Goal: Information Seeking & Learning: Learn about a topic

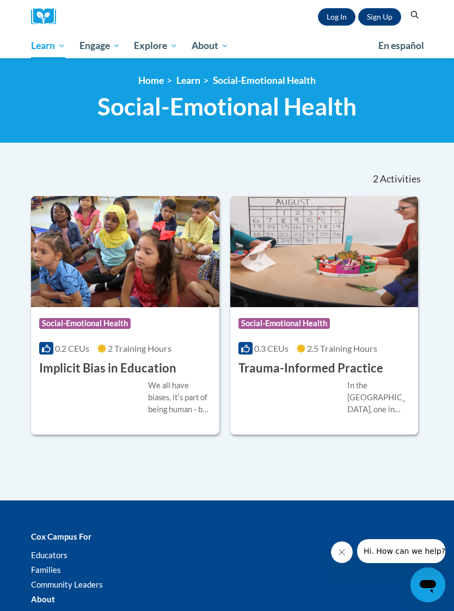
click at [358, 345] on span "2.5 Training Hours" at bounding box center [342, 348] width 70 height 10
click at [359, 368] on h3 "Trauma-Informed Practice" at bounding box center [311, 368] width 145 height 17
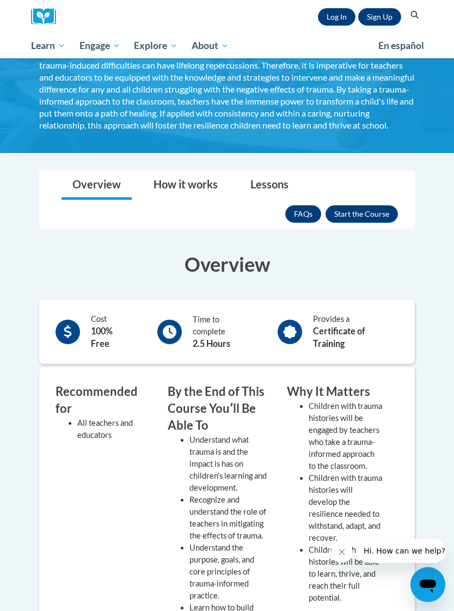
scroll to position [120, 0]
click at [372, 218] on button "Enroll" at bounding box center [362, 213] width 72 height 17
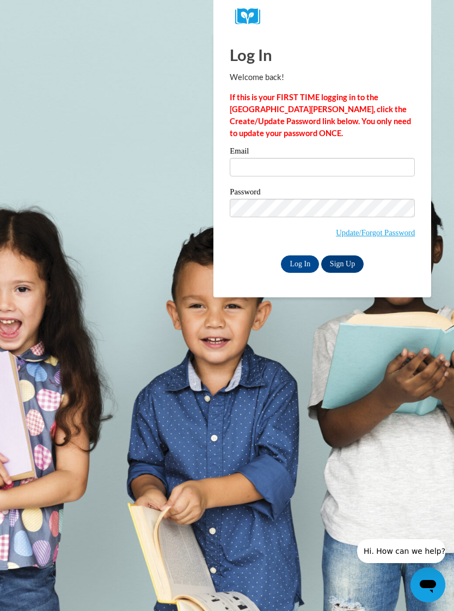
click at [301, 264] on input "Log In" at bounding box center [300, 263] width 38 height 17
type input "jmartinez@literacymidsouth.org"
click at [302, 263] on input "Log In" at bounding box center [300, 263] width 38 height 17
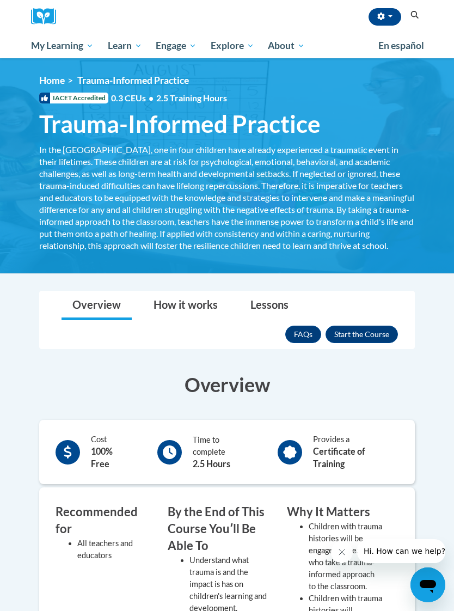
click at [0, 0] on span "My Course Progress" at bounding box center [0, 0] width 0 height 0
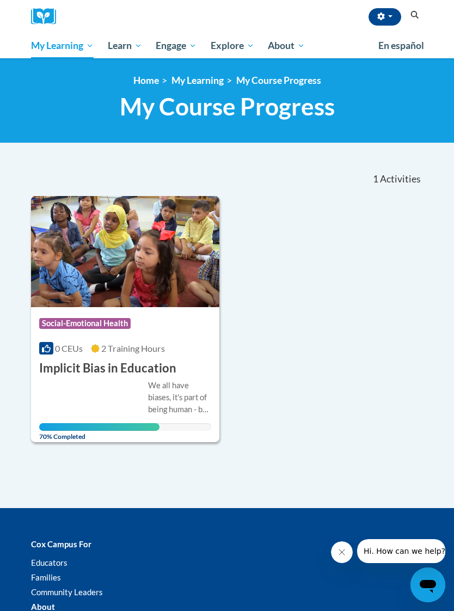
click at [306, 86] on link "My Course Progress" at bounding box center [278, 80] width 85 height 11
click at [0, 0] on link "Group Discussions" at bounding box center [0, 0] width 0 height 0
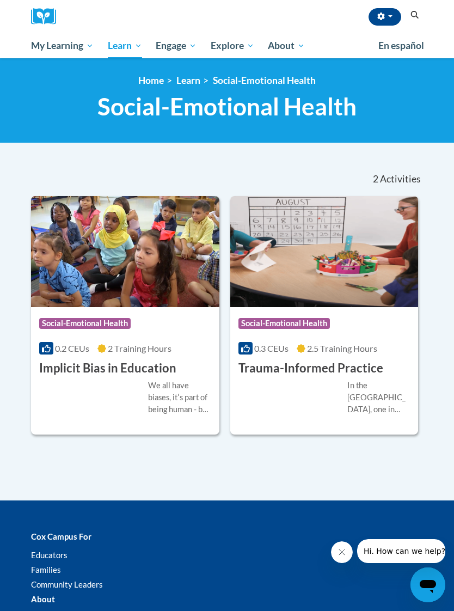
click at [304, 322] on span "Social-Emotional Health" at bounding box center [285, 323] width 92 height 11
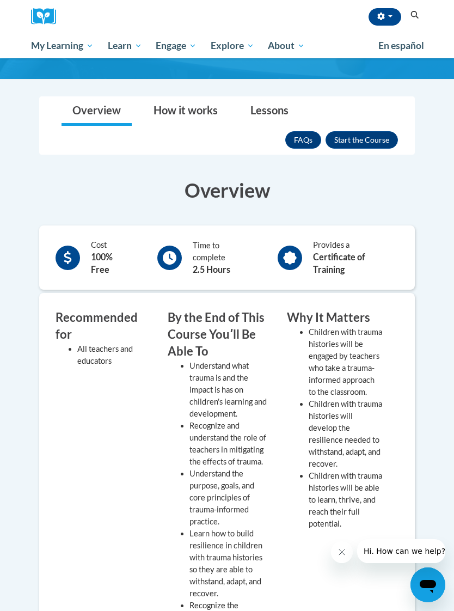
scroll to position [193, 0]
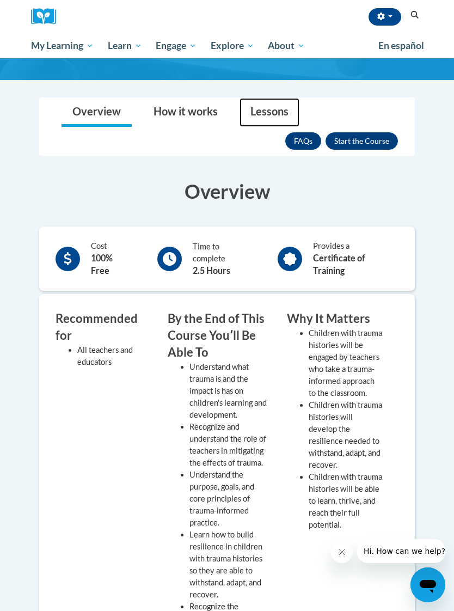
click at [279, 115] on link "Lessons" at bounding box center [270, 112] width 60 height 29
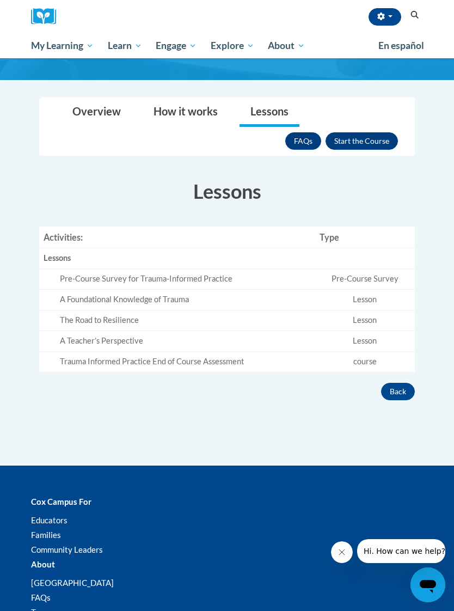
click at [373, 150] on button "Enroll" at bounding box center [362, 140] width 72 height 17
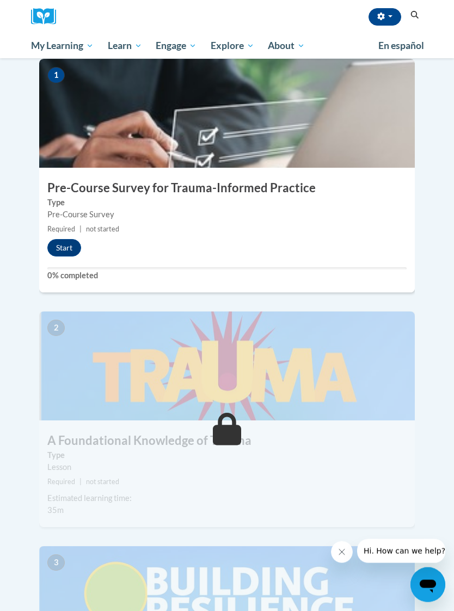
scroll to position [285, 0]
click at [75, 239] on button "Start" at bounding box center [64, 247] width 34 height 17
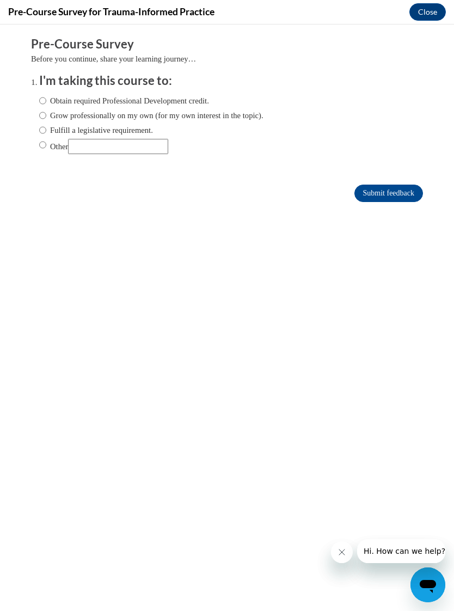
scroll to position [0, 0]
click at [45, 98] on input "Obtain required Professional Development credit." at bounding box center [42, 101] width 7 height 12
radio input "true"
click at [401, 195] on input "Submit feedback" at bounding box center [389, 193] width 69 height 17
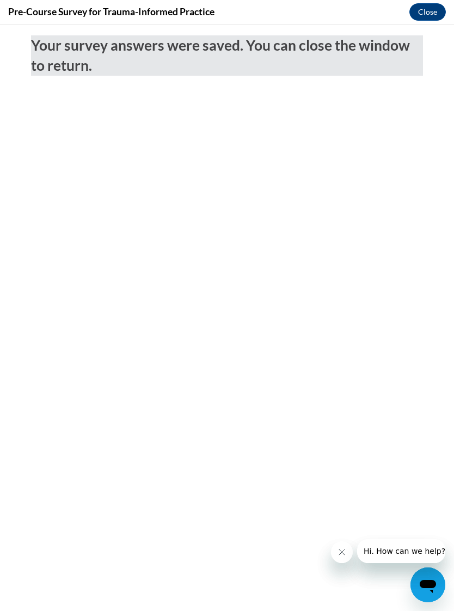
click at [429, 11] on button "Close" at bounding box center [428, 11] width 36 height 17
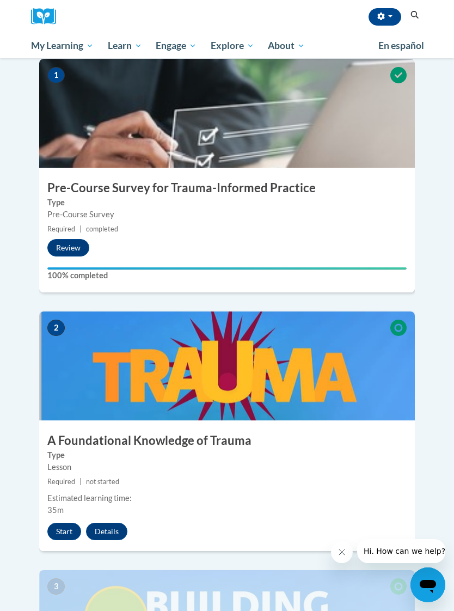
click at [65, 523] on button "Start" at bounding box center [64, 531] width 34 height 17
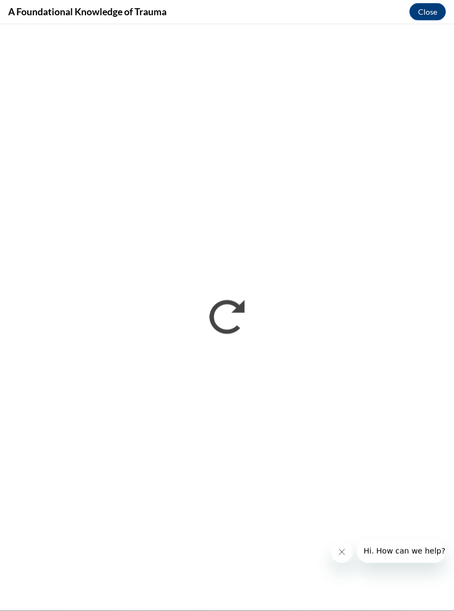
scroll to position [545, 0]
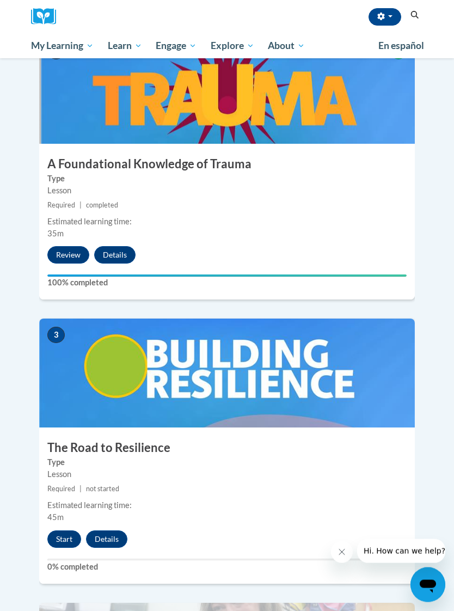
scroll to position [562, 0]
click at [74, 531] on button "Start" at bounding box center [64, 539] width 34 height 17
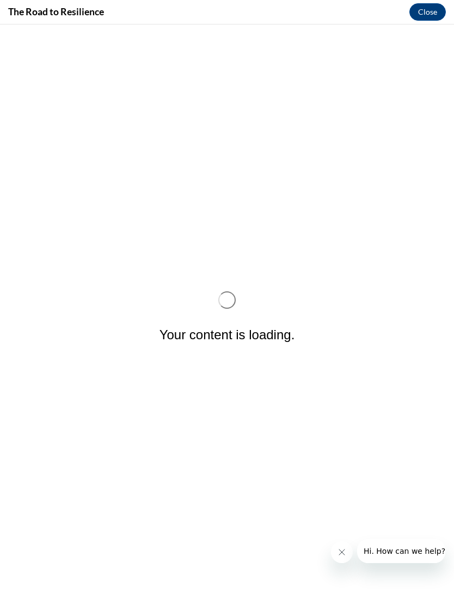
scroll to position [0, 0]
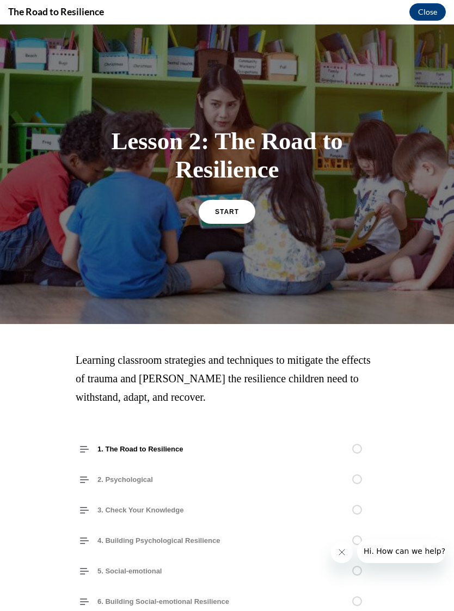
click at [1, 263] on div at bounding box center [227, 175] width 454 height 300
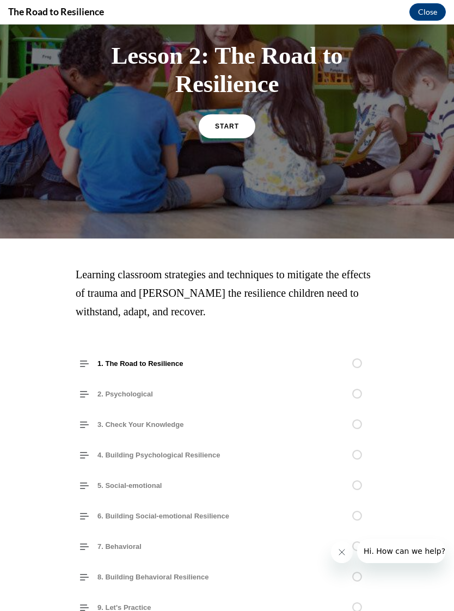
scroll to position [86, 0]
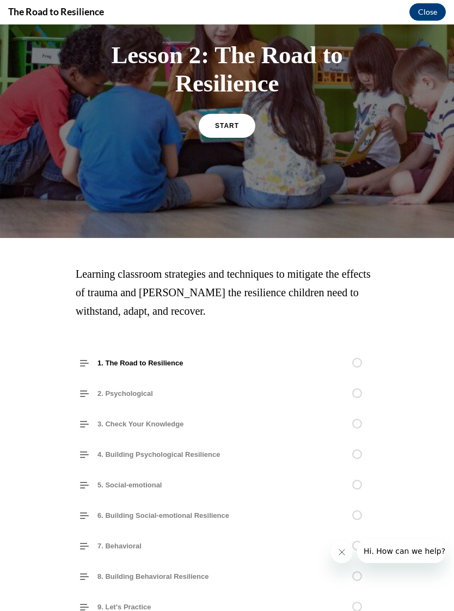
click at [233, 127] on span "START" at bounding box center [227, 126] width 24 height 8
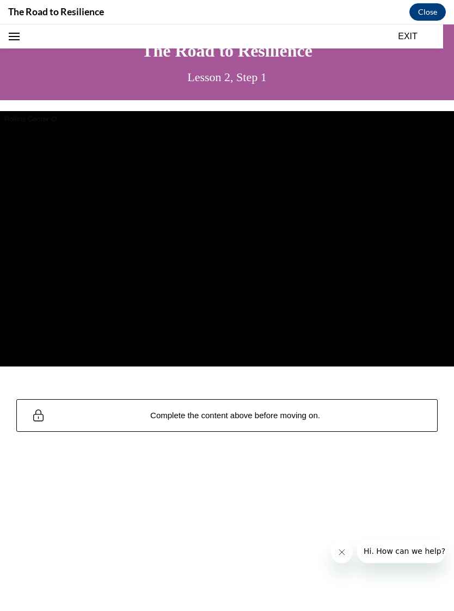
scroll to position [577, 0]
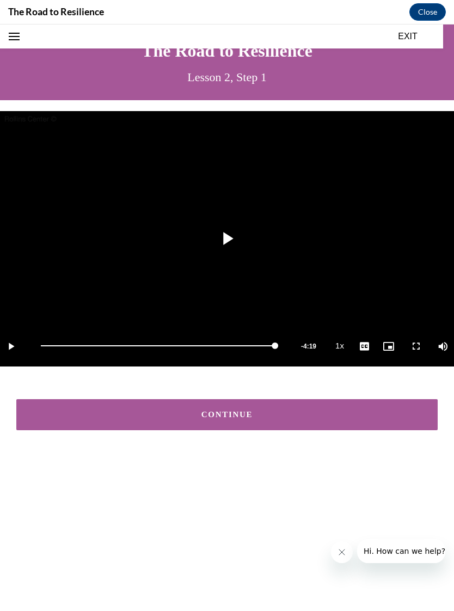
click at [312, 416] on div "CONTINUE" at bounding box center [227, 415] width 388 height 8
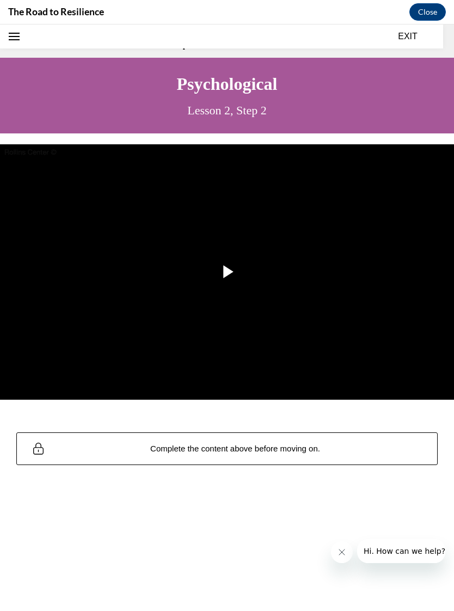
scroll to position [33, 0]
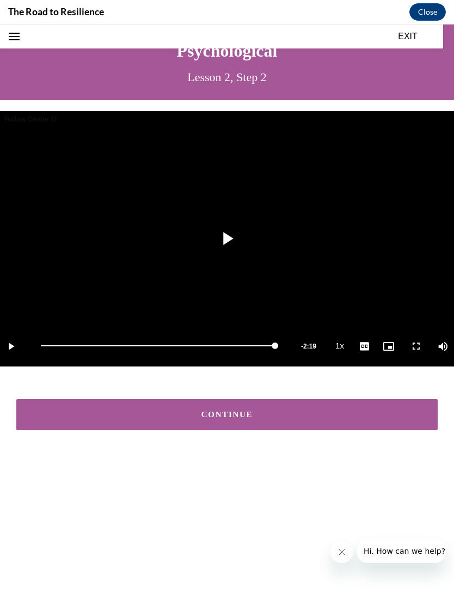
click at [286, 414] on div "CONTINUE" at bounding box center [227, 415] width 388 height 8
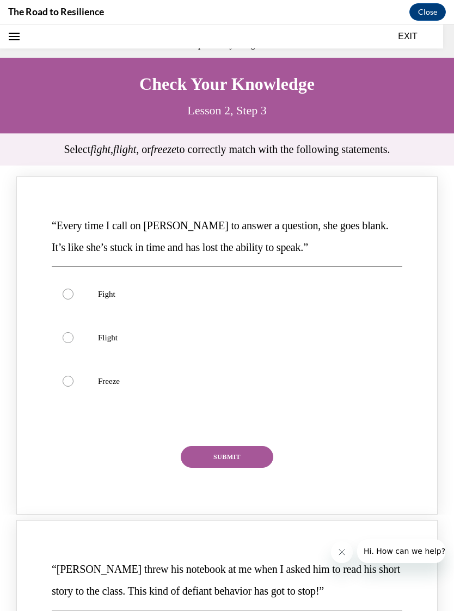
scroll to position [34, 0]
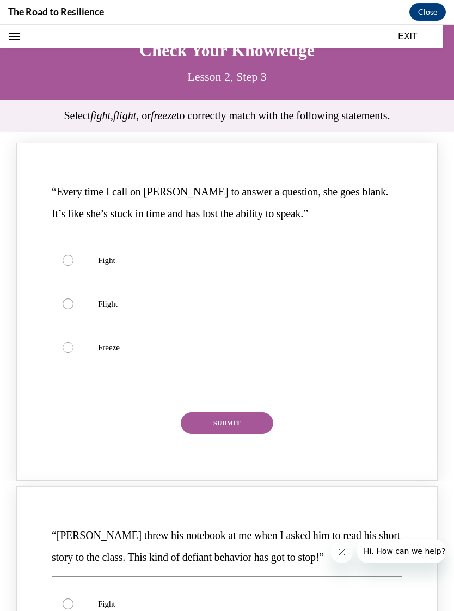
click at [75, 346] on label "Freeze" at bounding box center [227, 348] width 351 height 44
click at [74, 346] on input "Freeze" at bounding box center [68, 347] width 11 height 11
radio input "true"
click at [242, 423] on button "SUBMIT" at bounding box center [227, 423] width 93 height 22
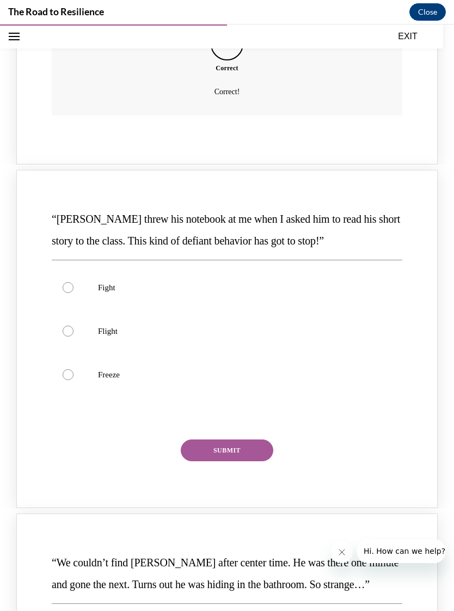
scroll to position [455, 0]
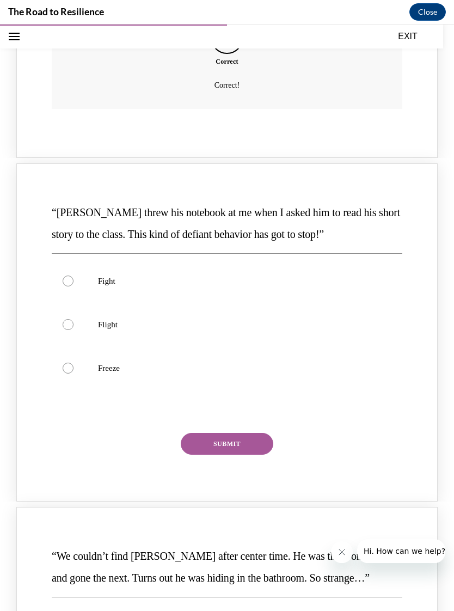
click at [76, 269] on label "Fight" at bounding box center [227, 281] width 351 height 44
click at [74, 276] on input "Fight" at bounding box center [68, 281] width 11 height 11
radio input "true"
click at [239, 433] on button "SUBMIT" at bounding box center [227, 444] width 93 height 22
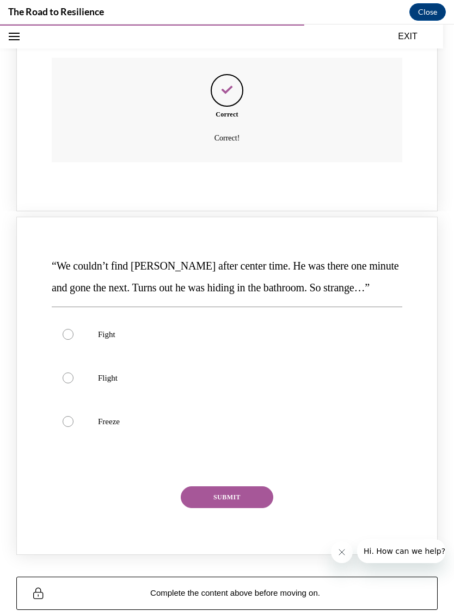
scroll to position [848, 0]
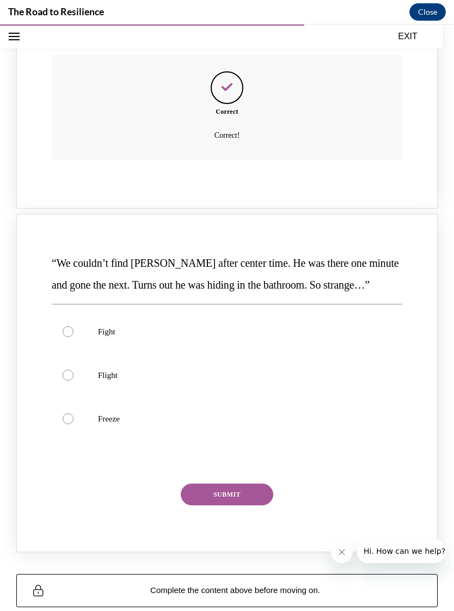
click at [75, 354] on label "Flight" at bounding box center [227, 376] width 351 height 44
click at [74, 370] on input "Flight" at bounding box center [68, 375] width 11 height 11
radio input "true"
click at [259, 484] on button "SUBMIT" at bounding box center [227, 495] width 93 height 22
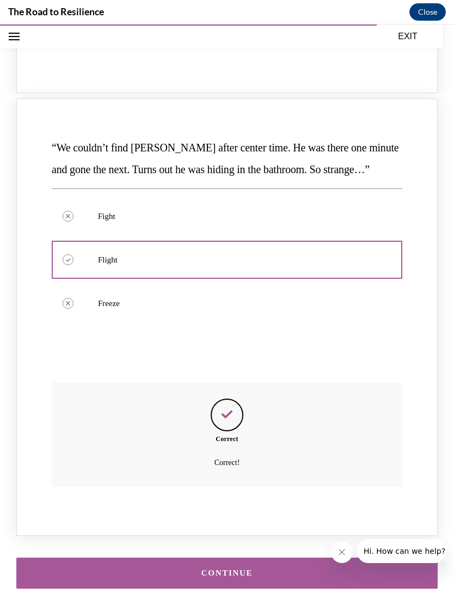
scroll to position [962, 0]
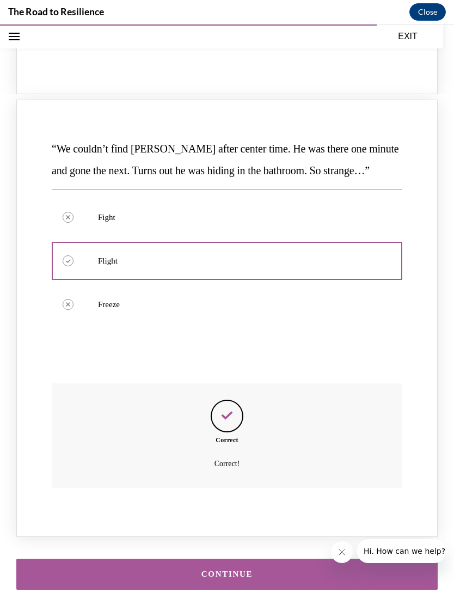
click at [270, 570] on div "CONTINUE" at bounding box center [227, 574] width 388 height 8
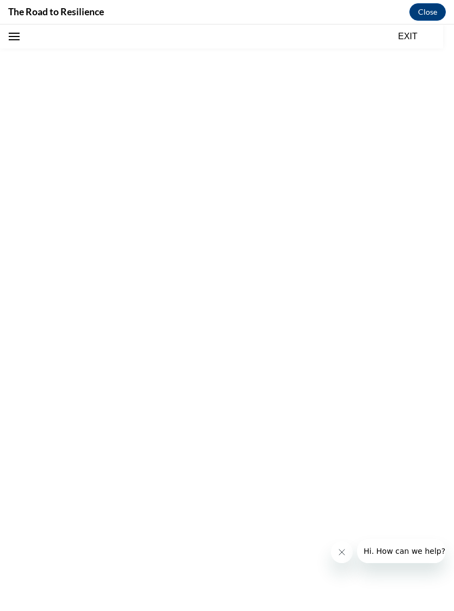
scroll to position [33, 0]
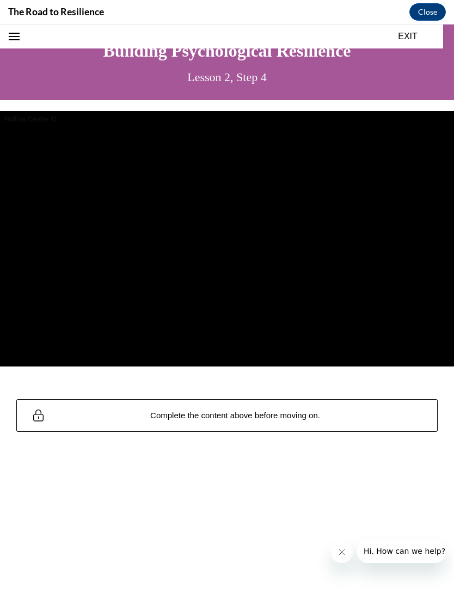
click at [368, 601] on div "Step 4 of 14 4. Building Psychological Resilience Building Psychological Resili…" at bounding box center [227, 318] width 454 height 587
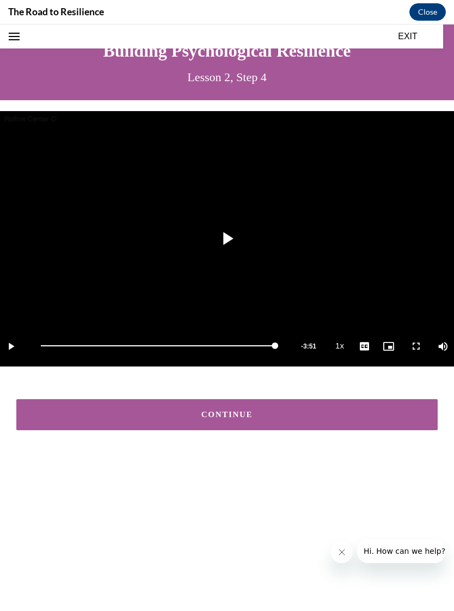
click at [261, 410] on button "CONTINUE" at bounding box center [227, 414] width 422 height 31
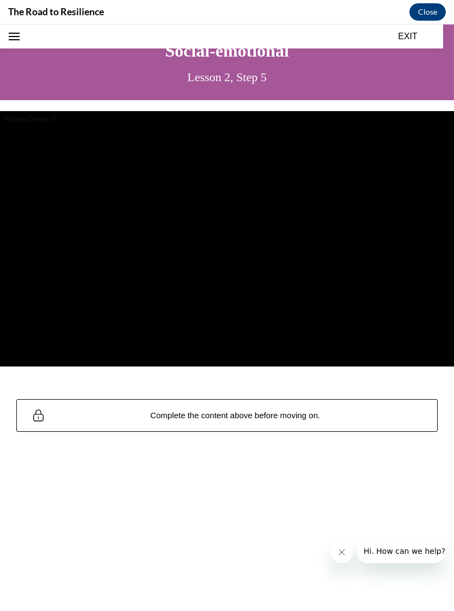
click at [395, 598] on div "Step 5 of 14 5. Social-emotional Social-emotional Lesson 2, Step 5 Video Player…" at bounding box center [227, 318] width 454 height 587
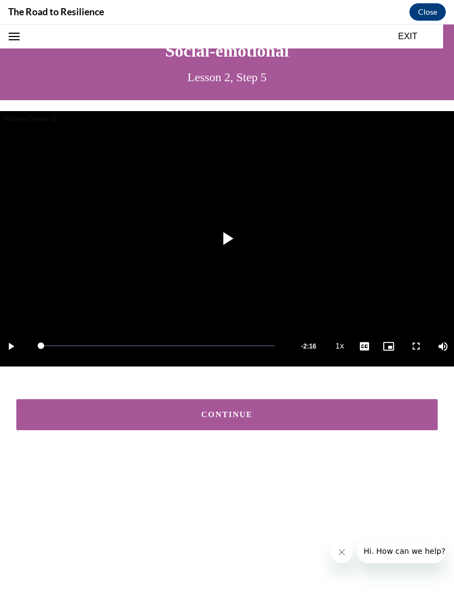
click at [251, 412] on div "CONTINUE" at bounding box center [227, 415] width 388 height 8
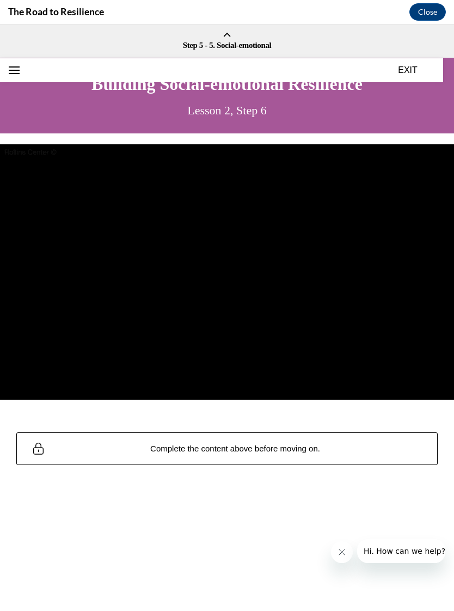
scroll to position [0, 0]
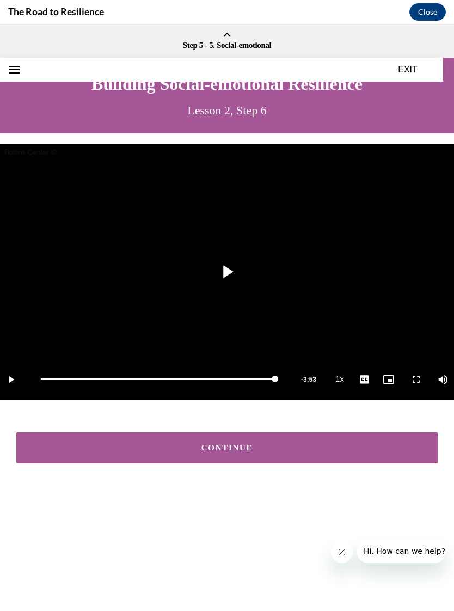
click at [272, 448] on div "CONTINUE" at bounding box center [227, 448] width 388 height 8
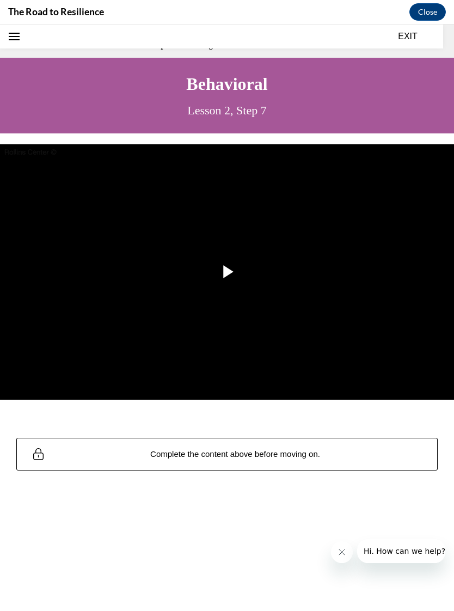
scroll to position [33, 0]
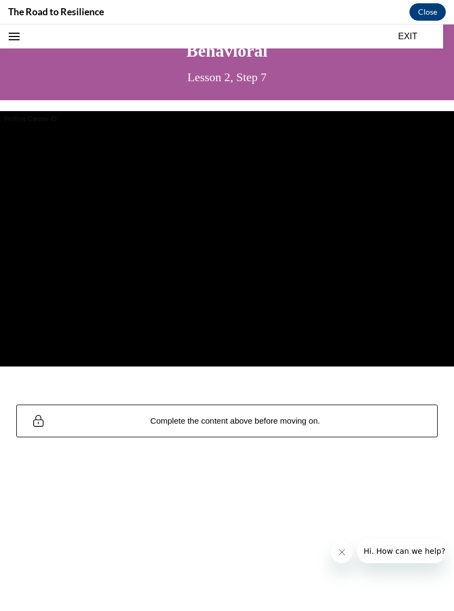
click at [0, 89] on div "Behavioral Lesson 2, Step 7" at bounding box center [227, 63] width 454 height 76
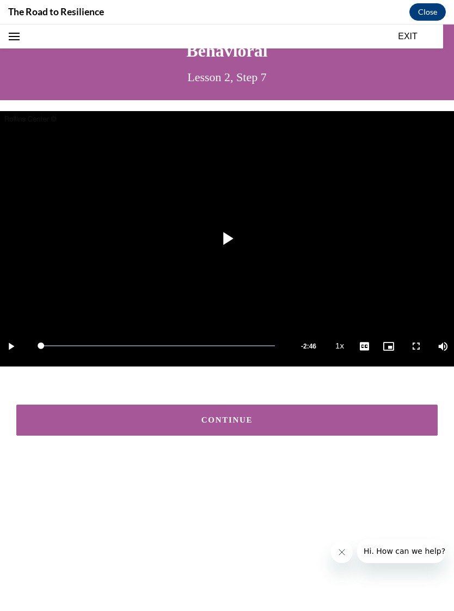
click at [253, 412] on button "CONTINUE" at bounding box center [227, 420] width 422 height 31
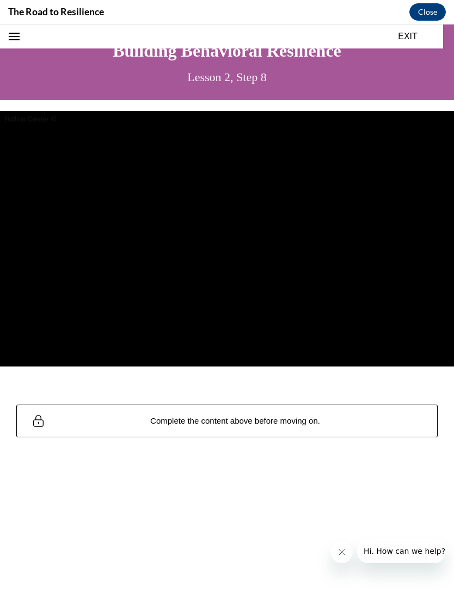
click at [0, 384] on div "Video Player is loading. Play Video Pause Loaded : 100.00% Remaining Time - 0:1…" at bounding box center [227, 244] width 454 height 288
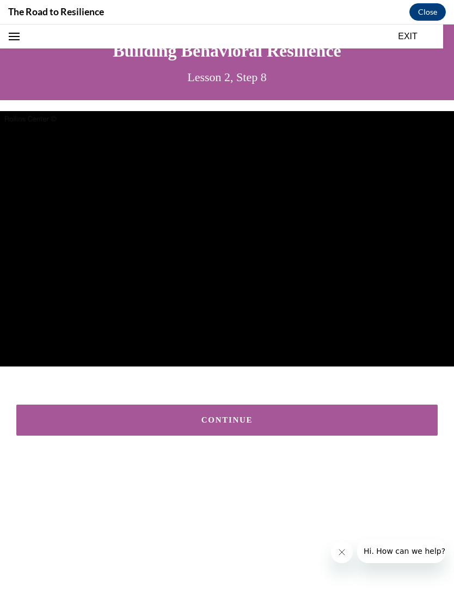
click at [240, 416] on div "CONTINUE" at bounding box center [227, 420] width 388 height 8
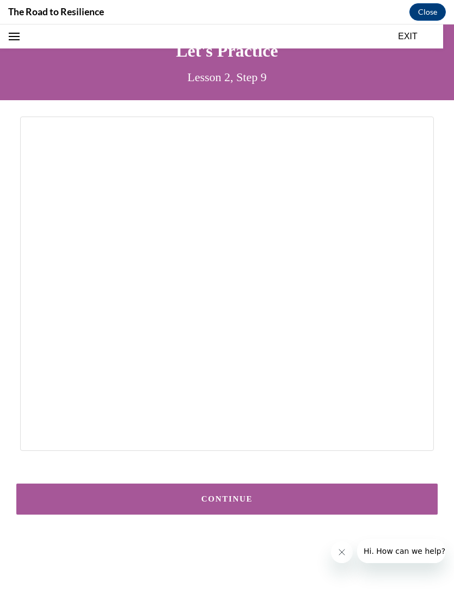
click at [266, 498] on div "CONTINUE" at bounding box center [227, 499] width 388 height 8
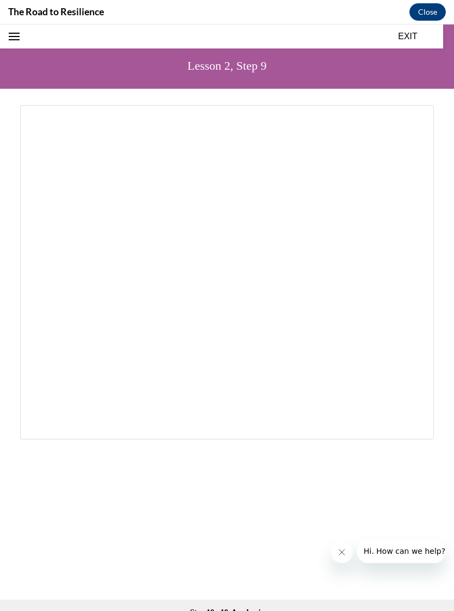
scroll to position [44, 0]
click at [415, 39] on button "EXIT" at bounding box center [407, 36] width 65 height 13
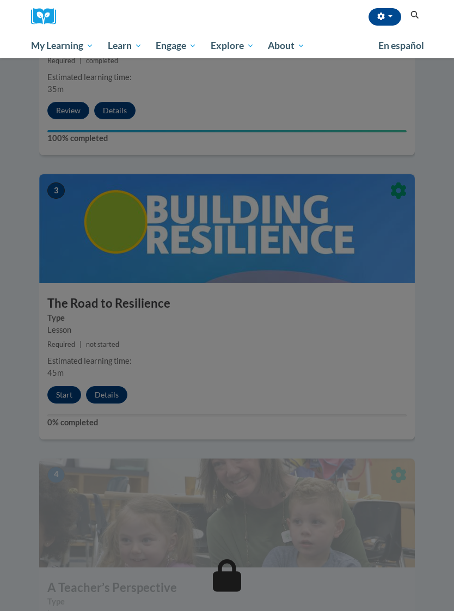
scroll to position [706, 0]
click at [313, 272] on div at bounding box center [227, 305] width 454 height 611
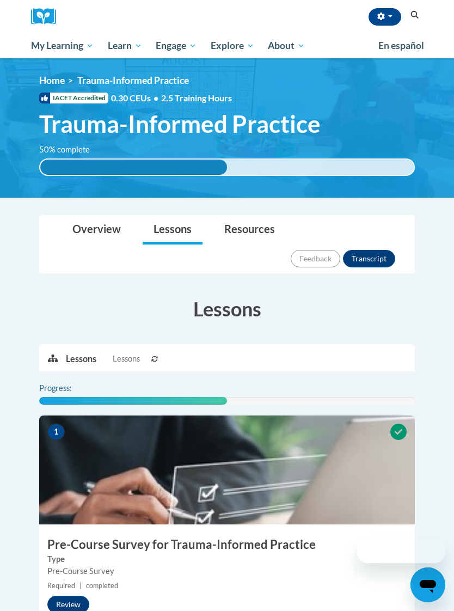
scroll to position [707, 0]
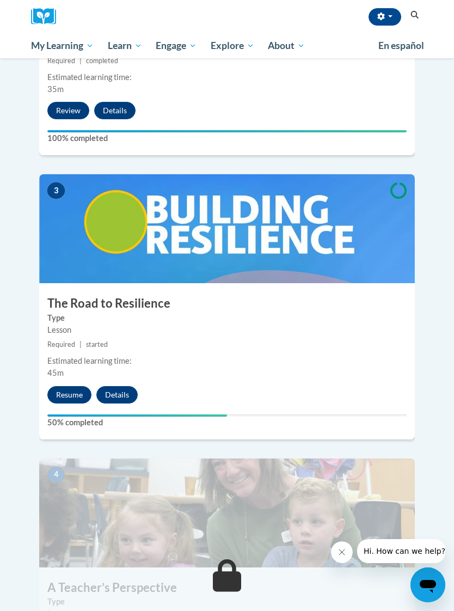
click at [328, 207] on img at bounding box center [227, 228] width 376 height 109
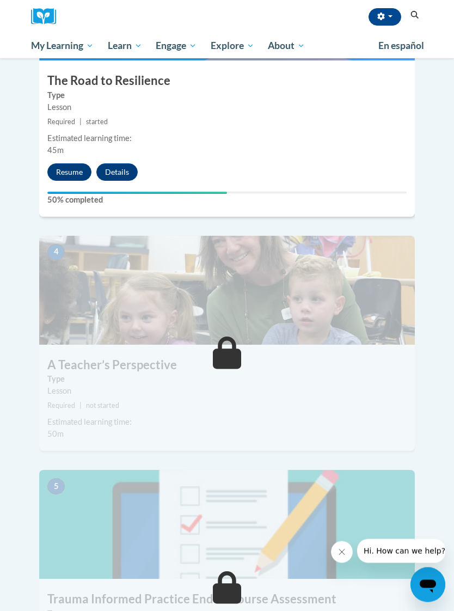
scroll to position [905, 0]
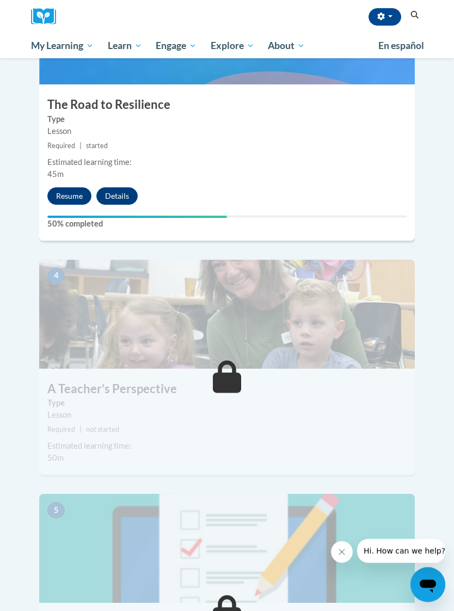
click at [258, 288] on img at bounding box center [227, 314] width 376 height 109
click at [241, 361] on icon at bounding box center [227, 377] width 29 height 33
click at [358, 156] on div "3 The Road to Resilience Type Lesson Required | started Estimated learning time…" at bounding box center [227, 107] width 376 height 265
click at [75, 187] on button "Resume" at bounding box center [69, 195] width 44 height 17
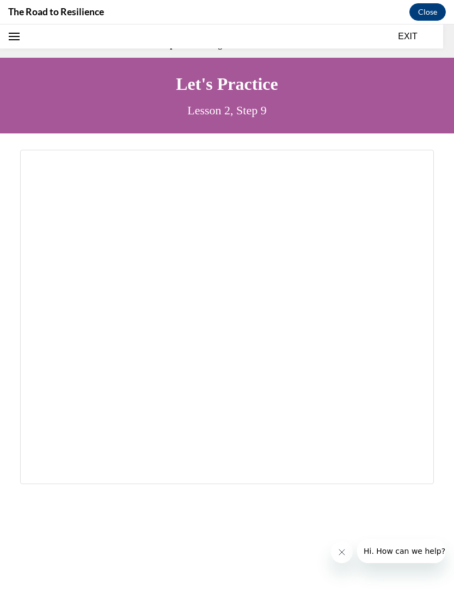
scroll to position [34, 0]
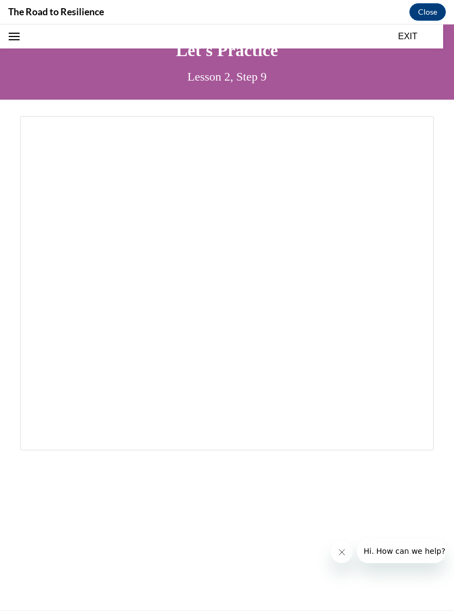
click at [415, 34] on button "EXIT" at bounding box center [407, 36] width 65 height 13
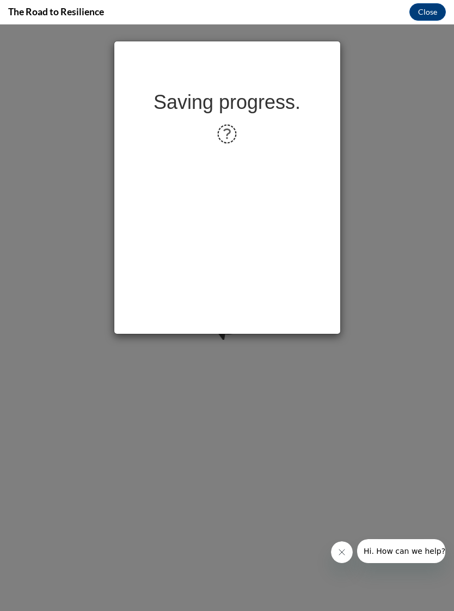
scroll to position [0, 0]
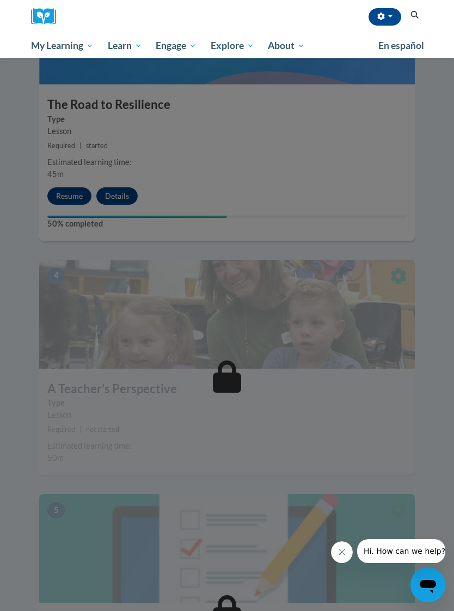
click at [121, 163] on div at bounding box center [227, 305] width 454 height 611
click at [79, 163] on div at bounding box center [227, 305] width 454 height 611
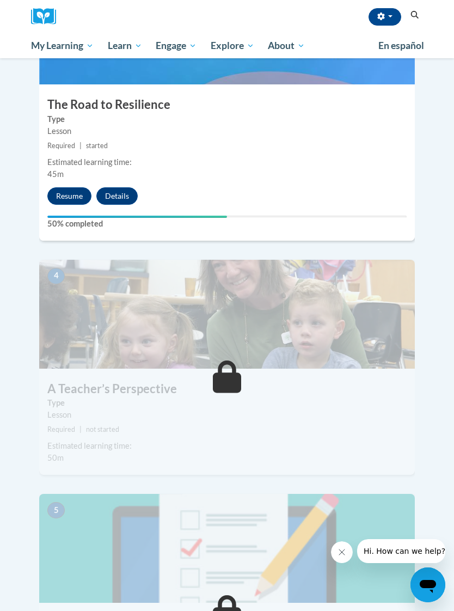
click at [81, 187] on button "Resume" at bounding box center [69, 195] width 44 height 17
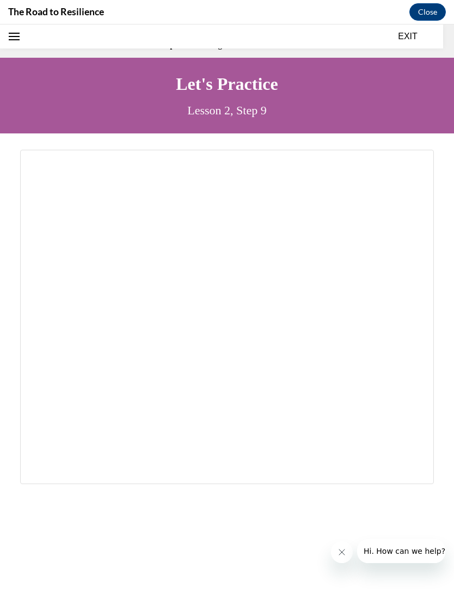
scroll to position [34, 0]
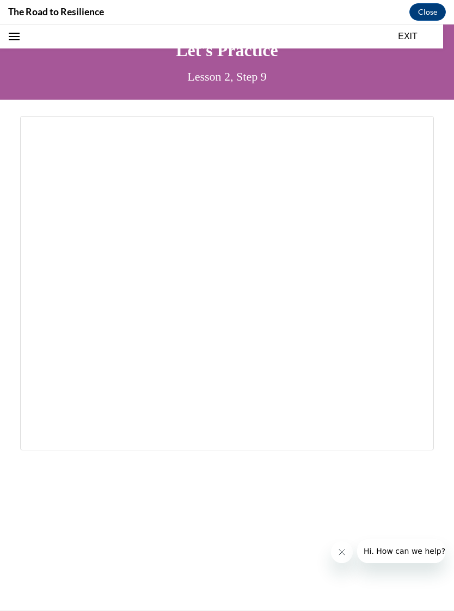
click at [430, 7] on button "Close" at bounding box center [428, 11] width 36 height 17
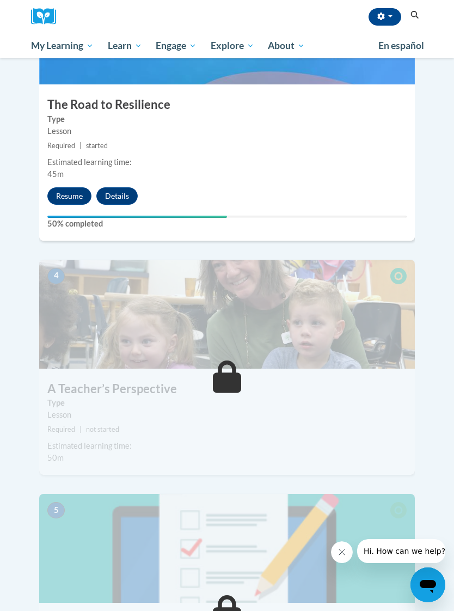
click at [74, 187] on button "Resume" at bounding box center [69, 195] width 44 height 17
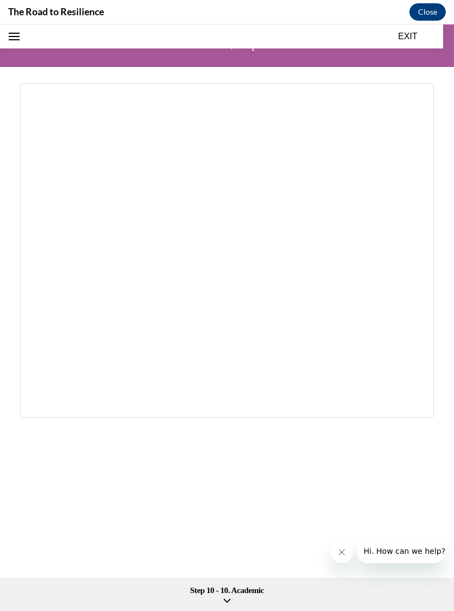
scroll to position [66, 0]
click at [440, 4] on button "Close" at bounding box center [428, 11] width 36 height 17
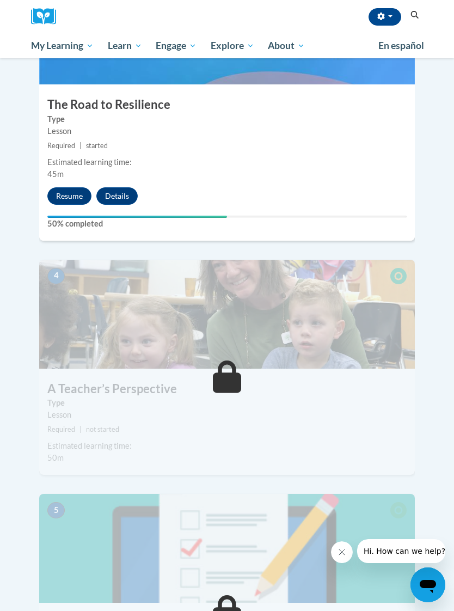
click at [84, 218] on label "50% completed" at bounding box center [227, 224] width 360 height 12
click at [236, 218] on label "50% completed" at bounding box center [227, 224] width 360 height 12
click at [232, 216] on div at bounding box center [227, 217] width 360 height 2
click at [101, 142] on span "started" at bounding box center [97, 146] width 22 height 8
click at [171, 397] on label "Type" at bounding box center [227, 403] width 360 height 12
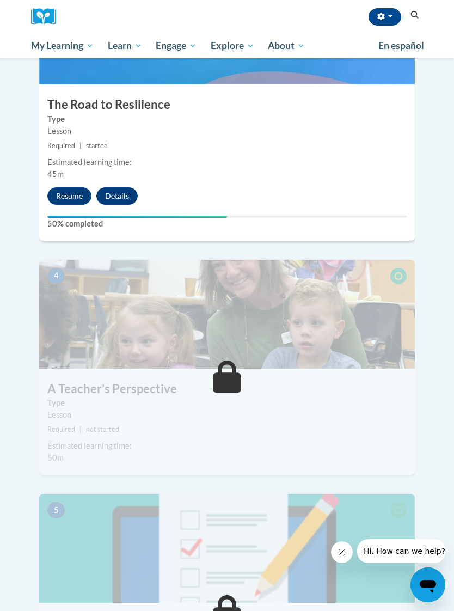
scroll to position [905, 0]
click at [430, 262] on div "Toggle navigation Overview Lessons Resources Feedback Transcript Overview Recom…" at bounding box center [227, 59] width 409 height 1499
click at [364, 205] on div "3 The Road to Resilience Type Lesson Required | started Estimated learning time…" at bounding box center [227, 107] width 376 height 265
click at [0, 0] on span "My Course Progress" at bounding box center [0, 0] width 0 height 0
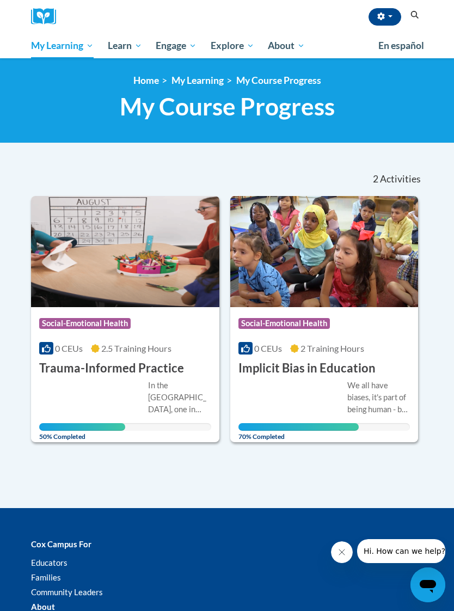
click at [169, 395] on div "In the [GEOGRAPHIC_DATA], one in four children have already experienced a traum…" at bounding box center [179, 398] width 63 height 36
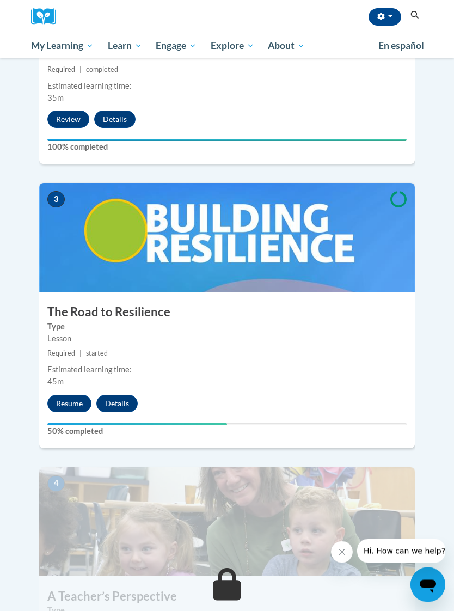
scroll to position [698, 0]
click at [80, 395] on button "Resume" at bounding box center [69, 403] width 44 height 17
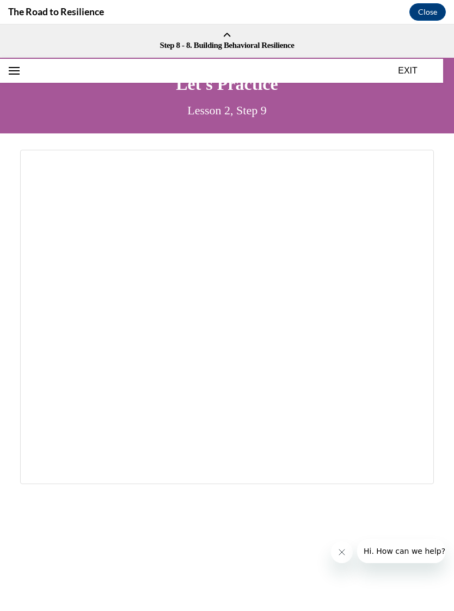
scroll to position [0, 0]
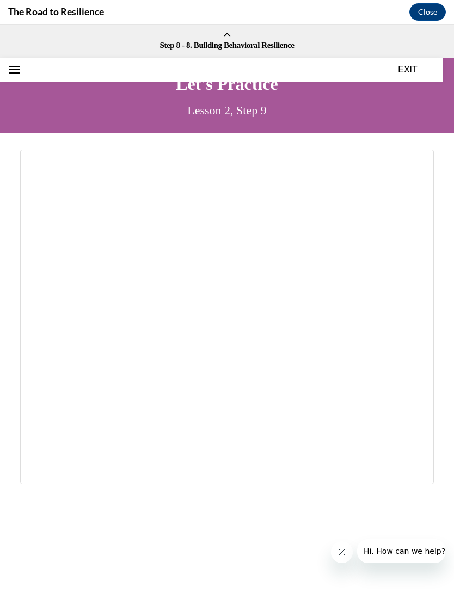
click at [425, 64] on button "EXIT" at bounding box center [407, 69] width 65 height 13
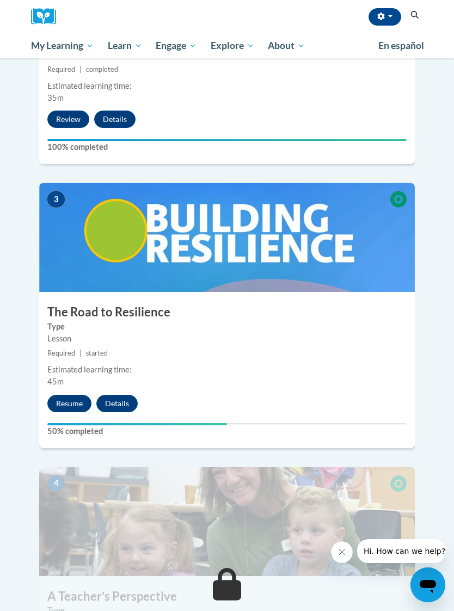
click at [75, 395] on button "Resume" at bounding box center [69, 403] width 44 height 17
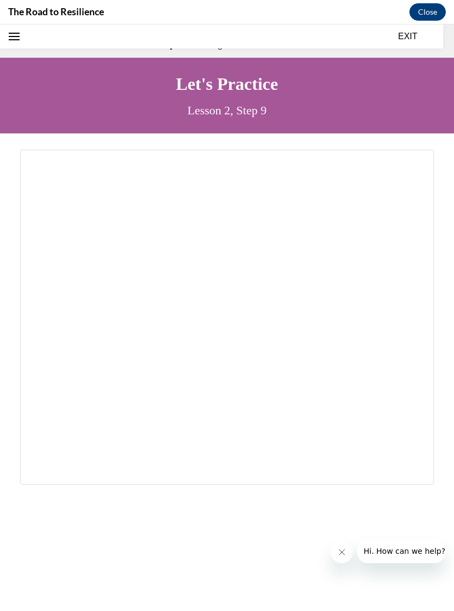
scroll to position [34, 0]
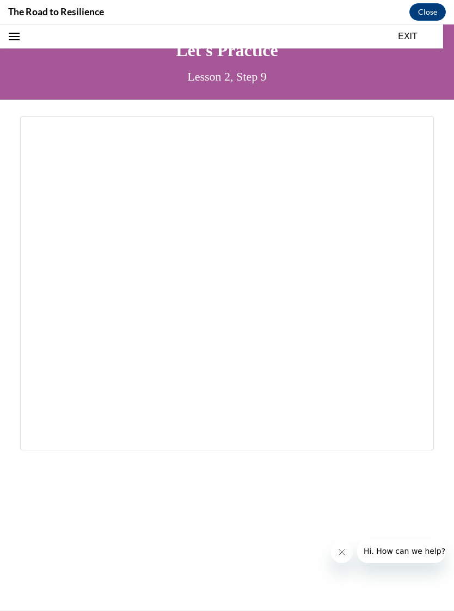
click at [416, 35] on button "EXIT" at bounding box center [407, 36] width 65 height 13
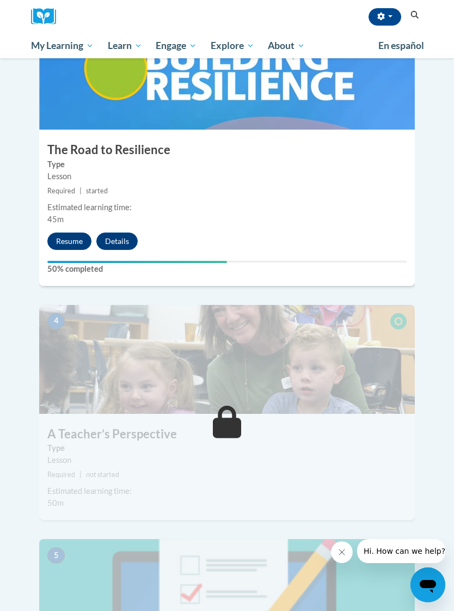
scroll to position [830, 0]
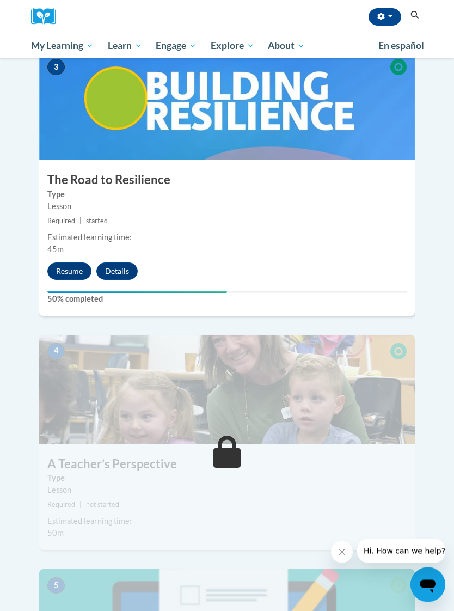
click at [126, 263] on button "Details" at bounding box center [116, 271] width 41 height 17
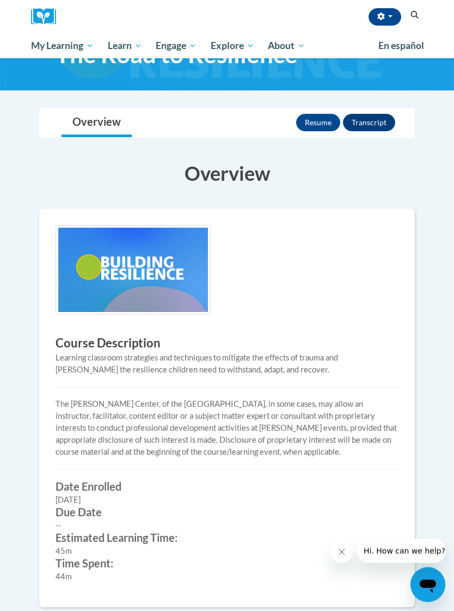
scroll to position [52, 0]
click at [324, 114] on button "Resume" at bounding box center [318, 122] width 44 height 17
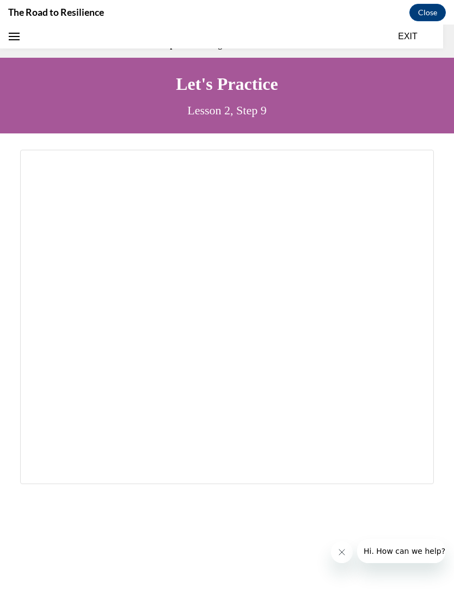
scroll to position [34, 0]
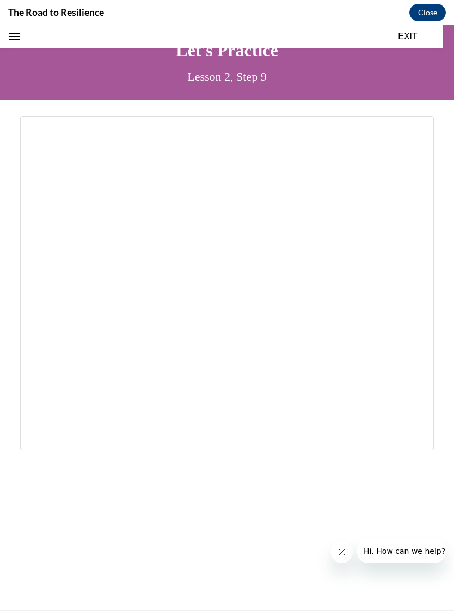
click at [21, 32] on button "Open navigation menu" at bounding box center [14, 36] width 15 height 15
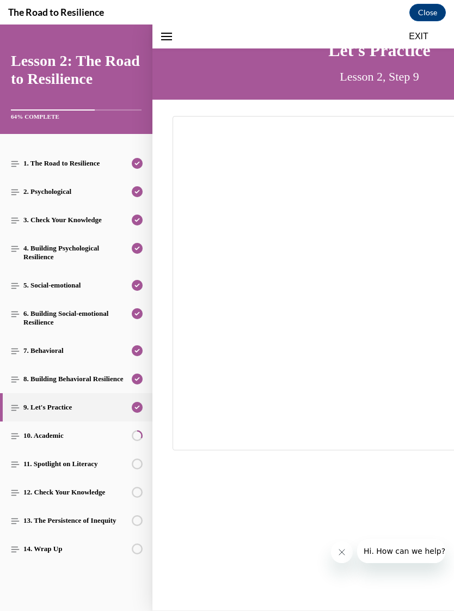
click at [97, 433] on link "10. Academic" at bounding box center [76, 436] width 153 height 28
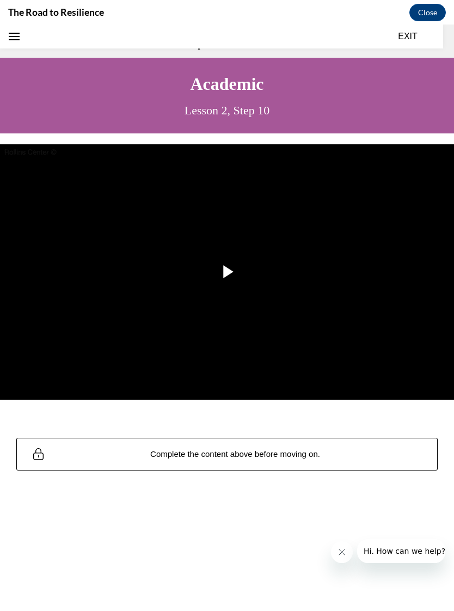
scroll to position [33, 0]
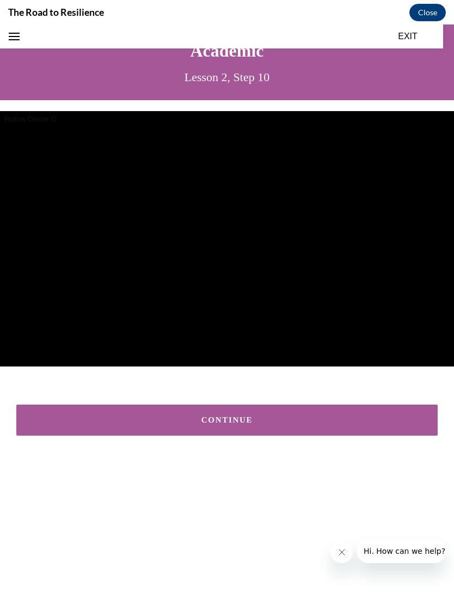
click at [240, 417] on div "CONTINUE" at bounding box center [227, 420] width 388 height 8
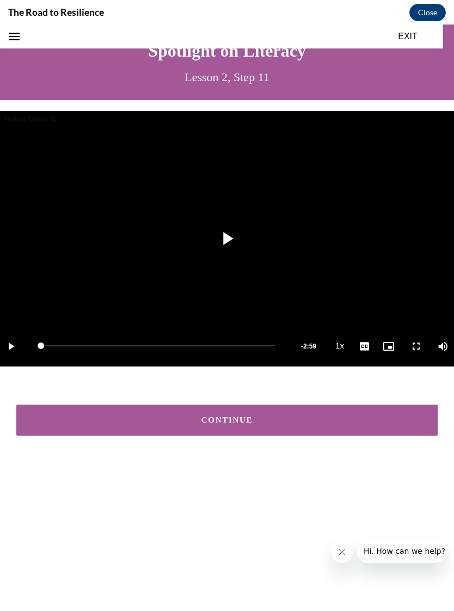
click at [264, 418] on div "CONTINUE" at bounding box center [227, 420] width 388 height 8
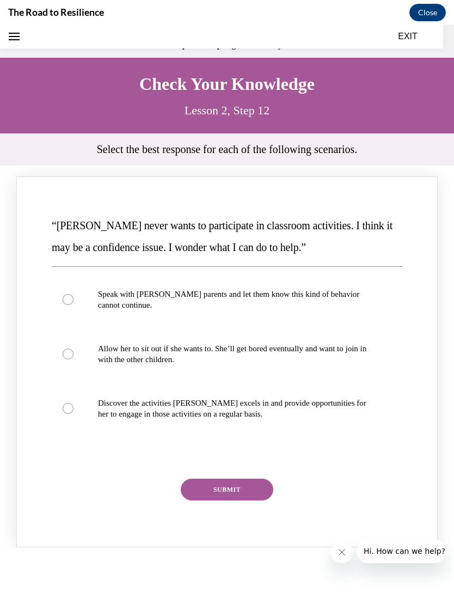
scroll to position [34, 0]
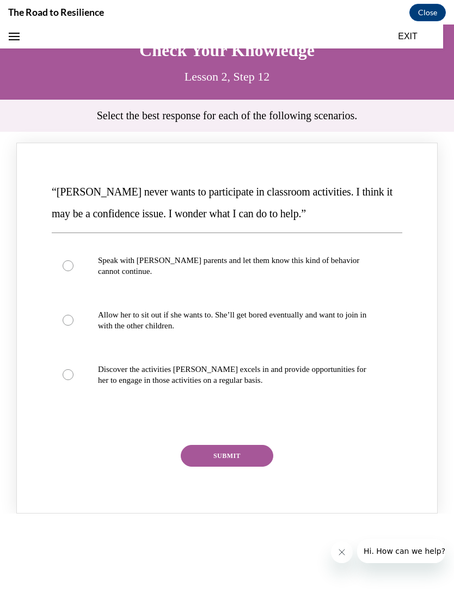
click at [72, 369] on label "Discover the activities [PERSON_NAME] excels in and provide opportunities for h…" at bounding box center [227, 375] width 351 height 54
click at [72, 369] on input "Discover the activities [PERSON_NAME] excels in and provide opportunities for h…" at bounding box center [68, 374] width 11 height 11
radio input "true"
click at [247, 452] on button "SUBMIT" at bounding box center [227, 456] width 93 height 22
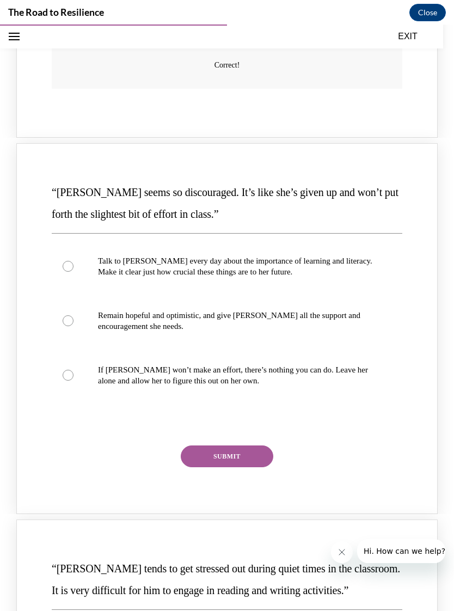
scroll to position [510, 0]
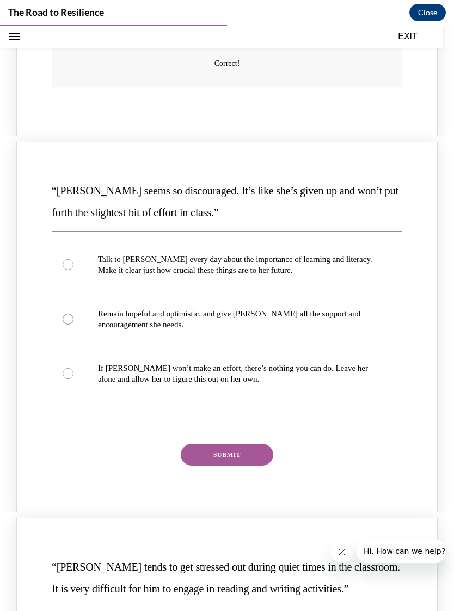
click at [74, 296] on label "Remain hopeful and optimistic, and give [PERSON_NAME] all the support and encou…" at bounding box center [227, 319] width 351 height 54
click at [74, 314] on input "Remain hopeful and optimistic, and give [PERSON_NAME] all the support and encou…" at bounding box center [68, 319] width 11 height 11
radio input "true"
click at [254, 444] on button "SUBMIT" at bounding box center [227, 455] width 93 height 22
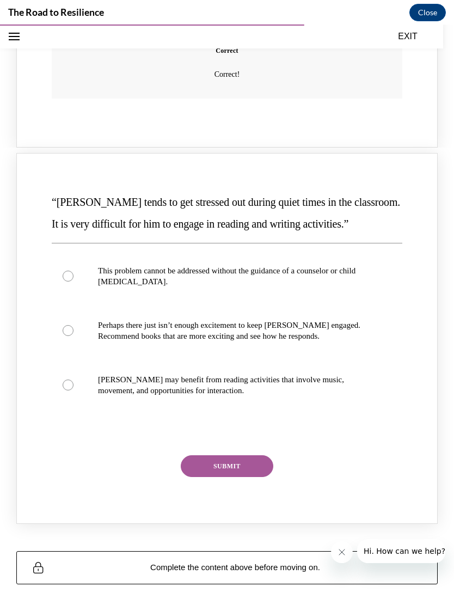
scroll to position [974, 0]
click at [76, 358] on label "[PERSON_NAME] may benefit from reading activities that involve music, movement,…" at bounding box center [227, 385] width 351 height 54
click at [74, 380] on input "[PERSON_NAME] may benefit from reading activities that involve music, movement,…" at bounding box center [68, 385] width 11 height 11
radio input "true"
click at [243, 455] on button "SUBMIT" at bounding box center [227, 466] width 93 height 22
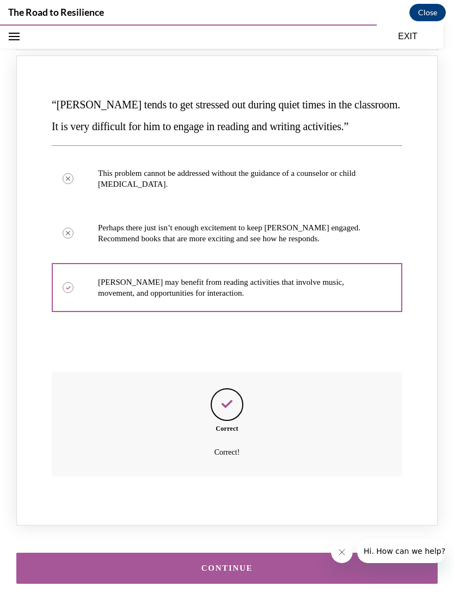
scroll to position [1071, 0]
click at [245, 565] on div "CONTINUE" at bounding box center [227, 569] width 388 height 8
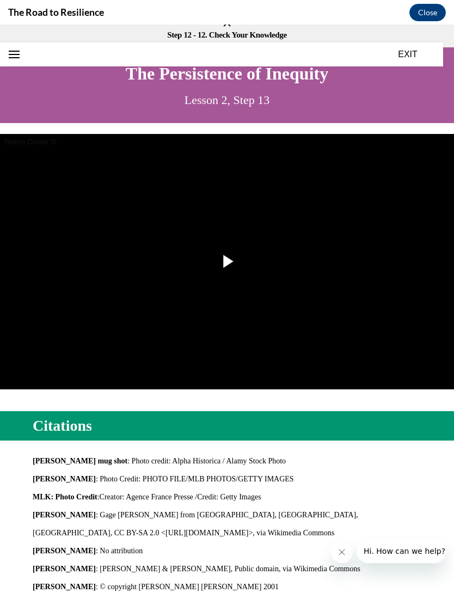
scroll to position [9, 0]
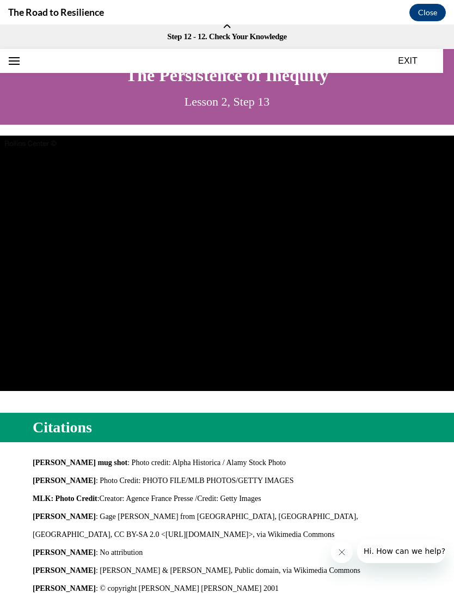
click at [20, 62] on button "Open navigation menu" at bounding box center [14, 60] width 15 height 15
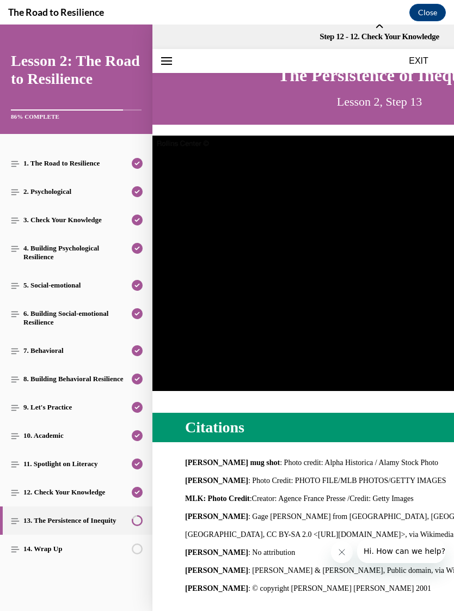
click at [132, 47] on div "Navigation menu" at bounding box center [76, 79] width 153 height 109
click at [240, 38] on span "Step 12 - 12. Check Your Knowledge" at bounding box center [379, 37] width 449 height 10
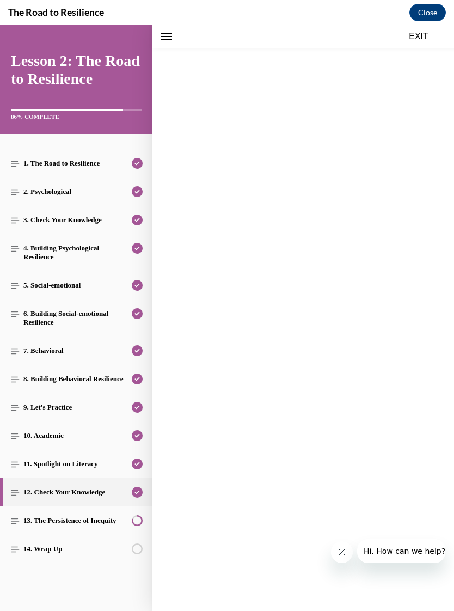
scroll to position [34, 0]
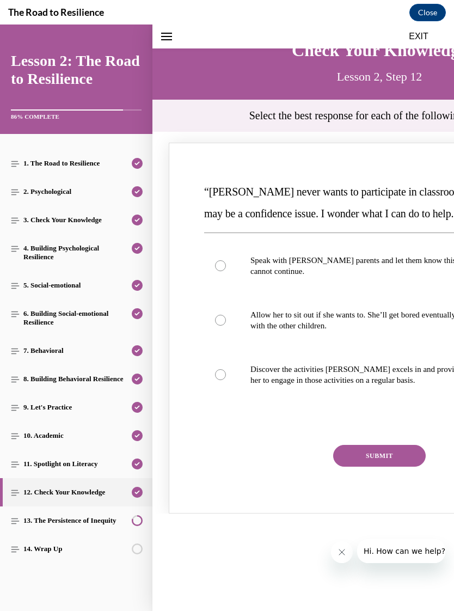
click at [138, 520] on circle "80% Completed" at bounding box center [137, 521] width 10 height 10
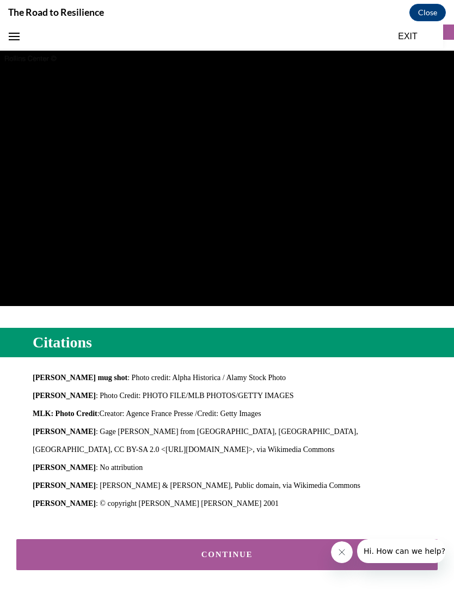
scroll to position [120, 0]
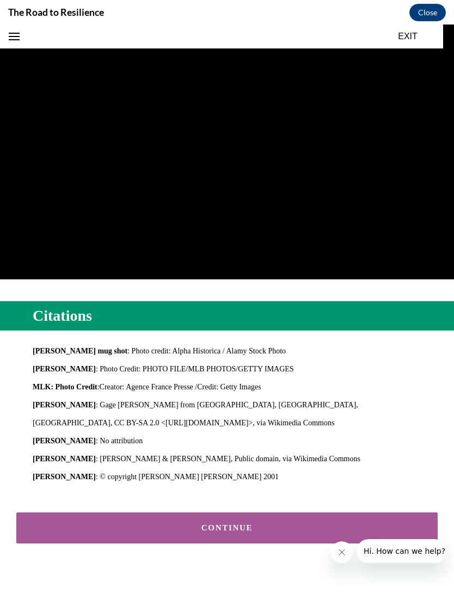
click at [247, 527] on div "CONTINUE" at bounding box center [227, 528] width 388 height 8
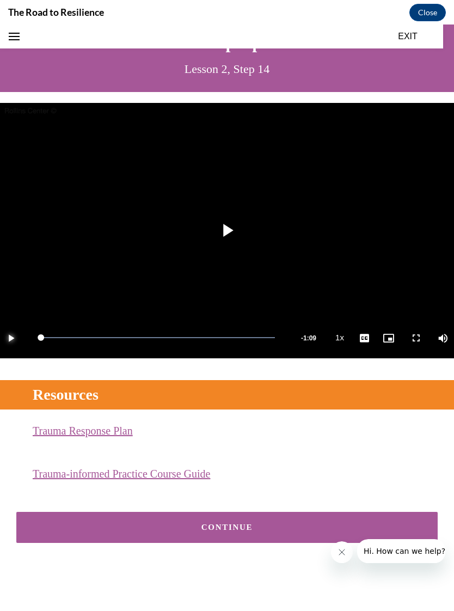
scroll to position [40, 0]
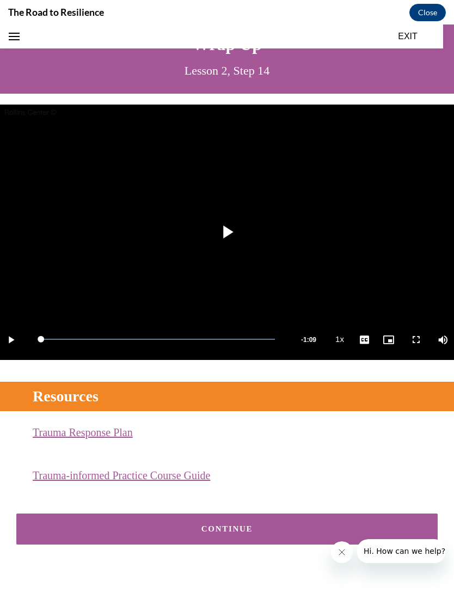
click at [16, 36] on icon "Open navigation menu" at bounding box center [14, 37] width 11 height 8
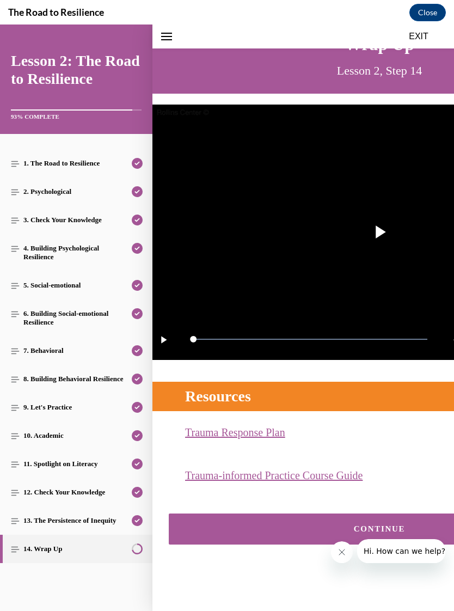
click at [140, 549] on circle "71% Completed" at bounding box center [137, 549] width 10 height 10
click at [348, 529] on div "CONTINUE" at bounding box center [380, 529] width 388 height 8
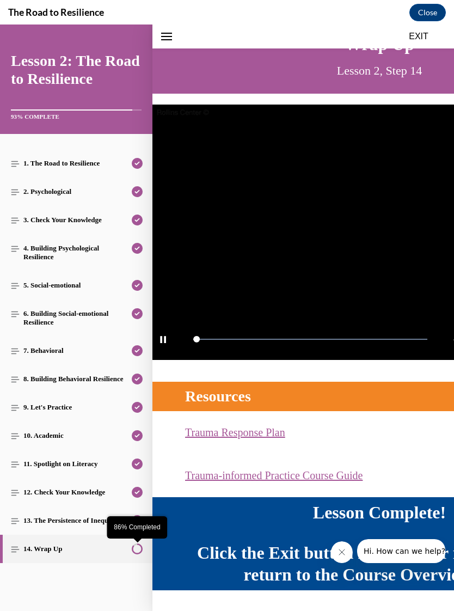
scroll to position [69, 0]
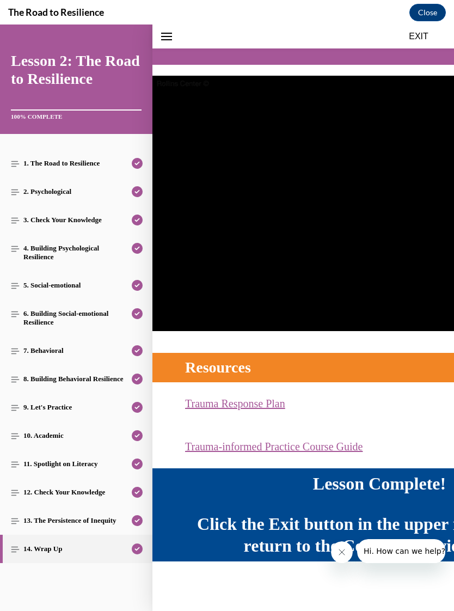
click at [338, 23] on div "The Road to Resilience Close" at bounding box center [227, 12] width 454 height 25
click at [1, 384] on link "8. Building Behavioral Resilience" at bounding box center [76, 379] width 153 height 28
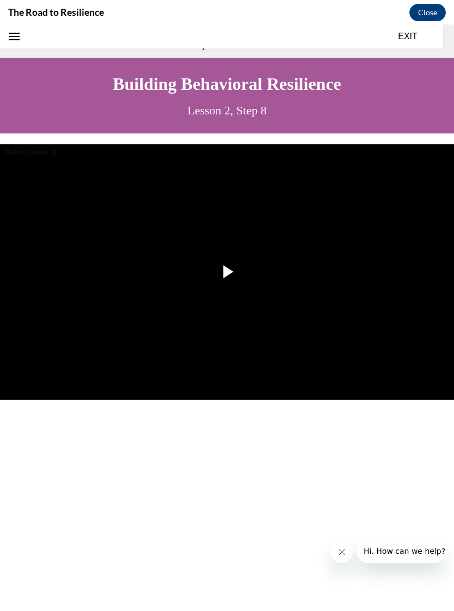
scroll to position [34, 0]
